Goal: Transaction & Acquisition: Purchase product/service

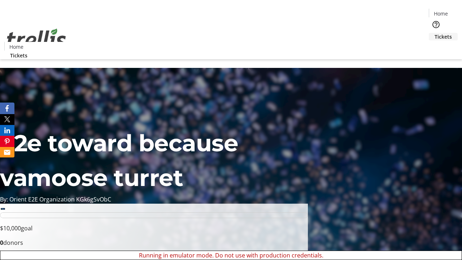
click at [434, 33] on span "Tickets" at bounding box center [442, 37] width 17 height 8
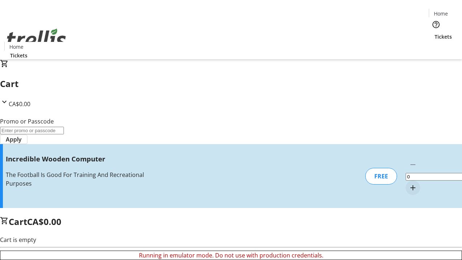
click at [408, 183] on mat-icon "Increment by one" at bounding box center [412, 187] width 9 height 9
type input "1"
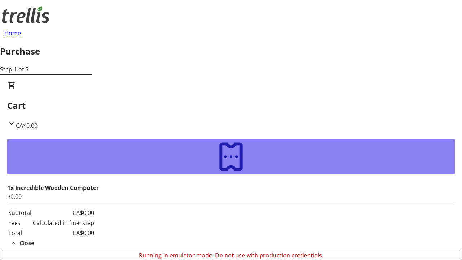
type input "[PERSON_NAME][EMAIL_ADDRESS][DOMAIN_NAME]"
type input "[PERSON_NAME]"
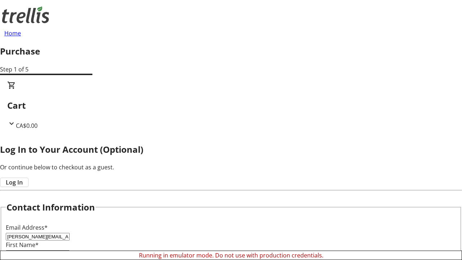
type input "[PERSON_NAME]"
